Goal: Transaction & Acquisition: Book appointment/travel/reservation

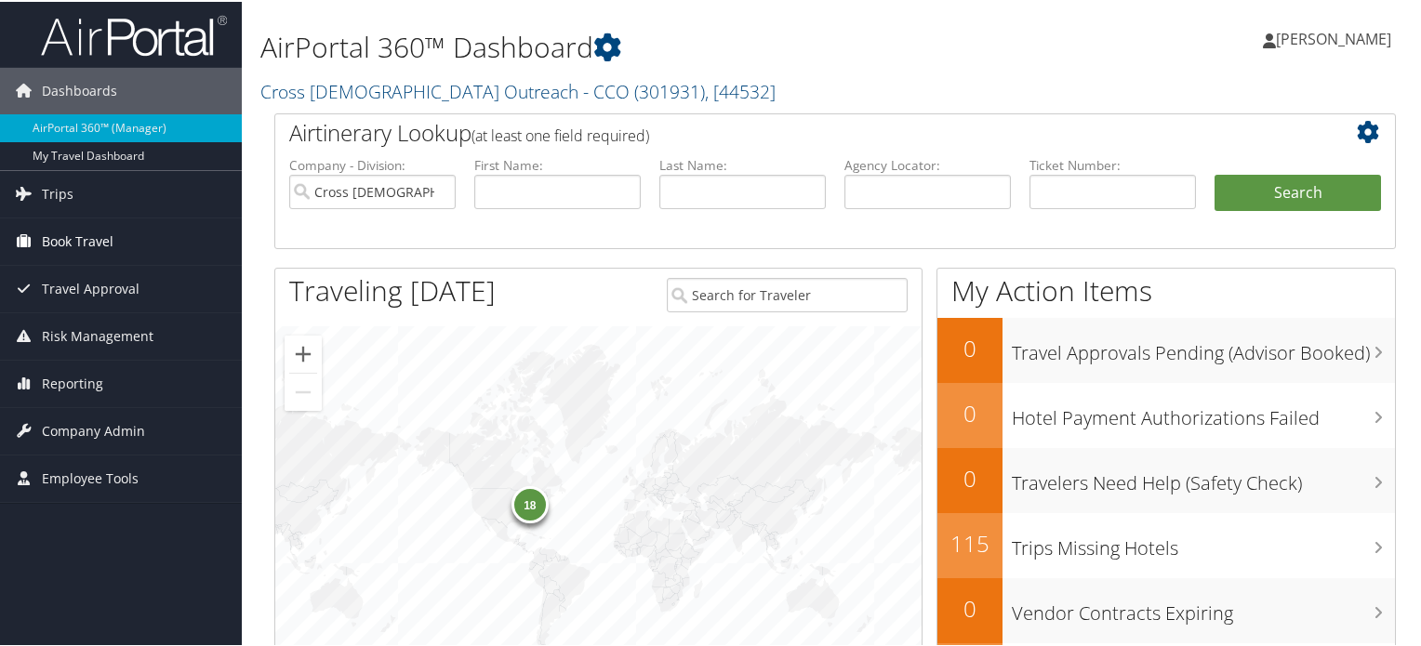
click at [81, 243] on span "Book Travel" at bounding box center [78, 240] width 72 height 47
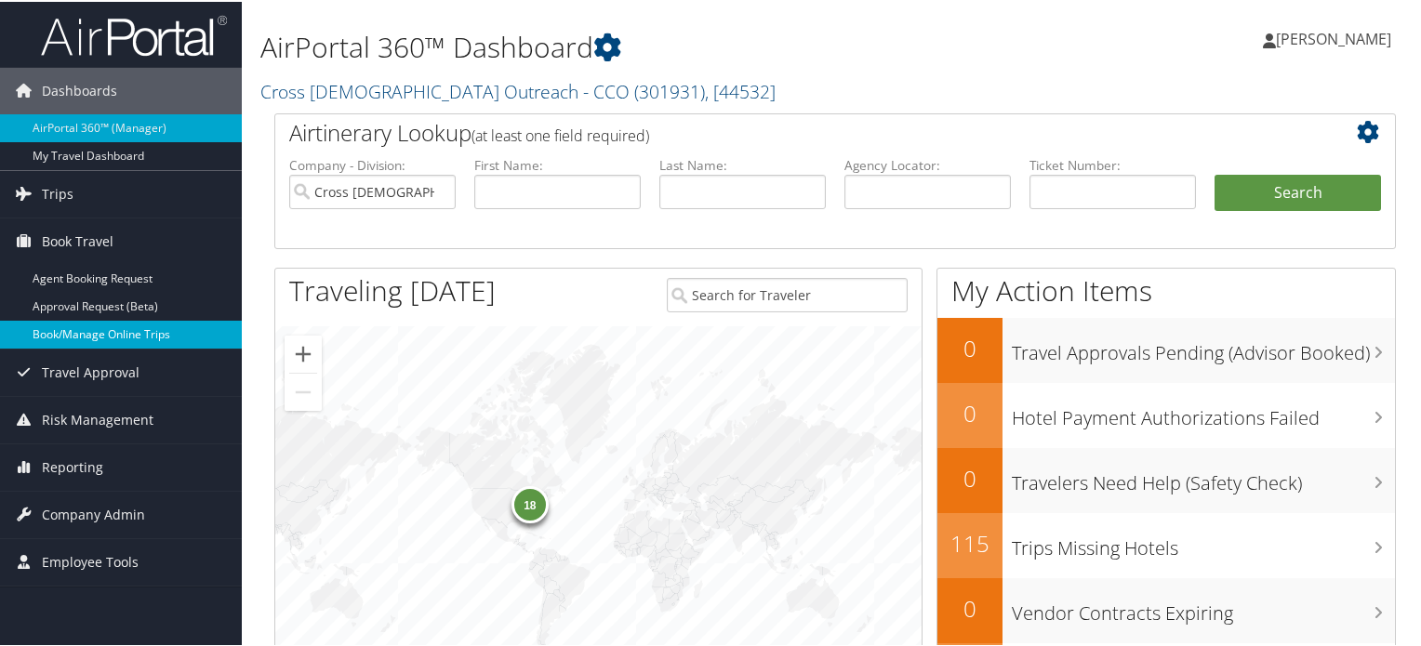
click at [97, 336] on link "Book/Manage Online Trips" at bounding box center [121, 333] width 242 height 28
